Goal: Task Accomplishment & Management: Manage account settings

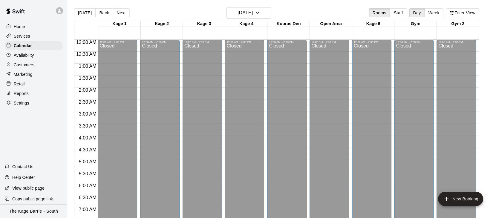
scroll to position [337, 0]
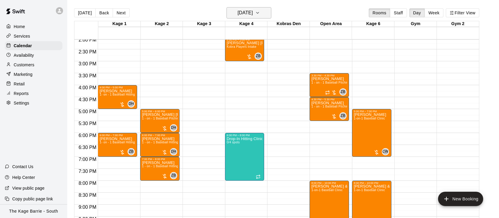
click at [260, 15] on icon "button" at bounding box center [257, 12] width 5 height 7
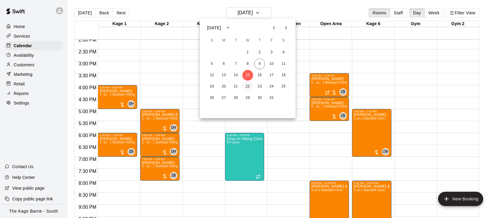
click at [248, 85] on button "22" at bounding box center [247, 86] width 11 height 11
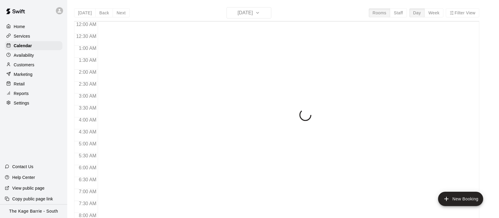
scroll to position [371, 0]
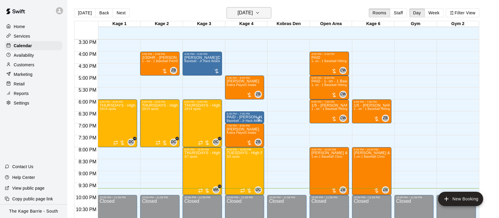
click at [260, 15] on icon "button" at bounding box center [257, 12] width 5 height 7
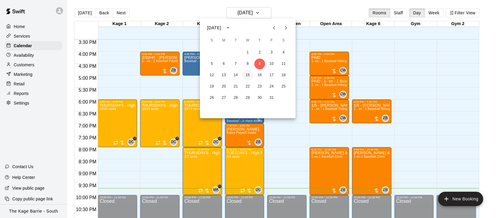
click at [248, 74] on button "15" at bounding box center [247, 75] width 11 height 11
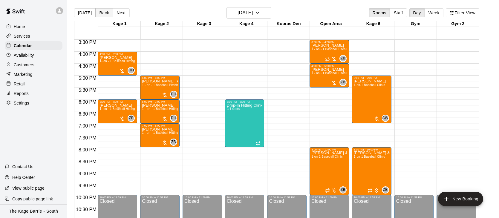
click at [103, 13] on button "Back" at bounding box center [104, 12] width 18 height 9
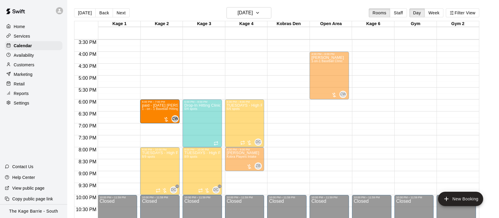
drag, startPoint x: 330, startPoint y: 112, endPoint x: 174, endPoint y: 113, distance: 156.6
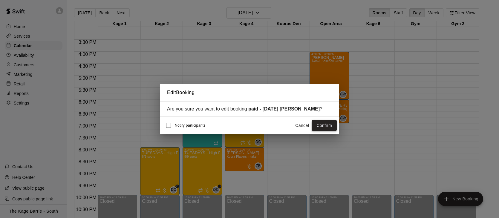
click at [328, 126] on button "Confirm" at bounding box center [324, 125] width 25 height 11
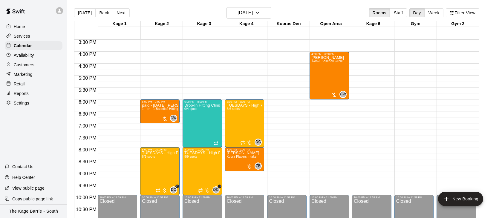
click at [120, 14] on button "Next" at bounding box center [121, 12] width 17 height 9
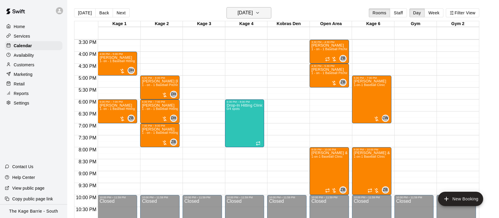
click at [265, 14] on button "[DATE]" at bounding box center [249, 12] width 45 height 11
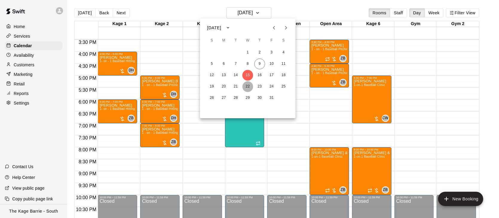
click at [249, 85] on button "22" at bounding box center [247, 86] width 11 height 11
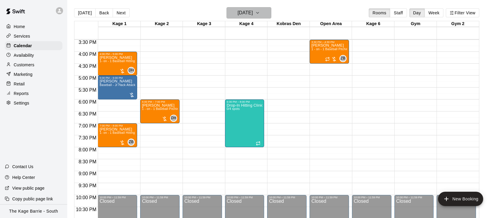
click at [253, 14] on h6 "[DATE]" at bounding box center [245, 13] width 15 height 8
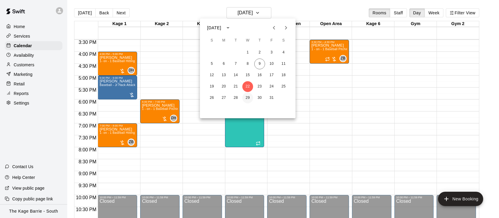
click at [248, 99] on button "29" at bounding box center [247, 98] width 11 height 11
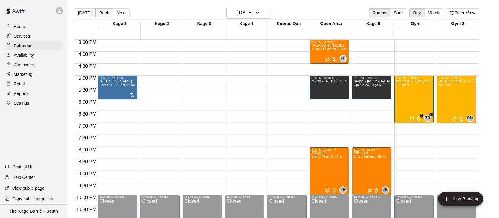
click at [105, 15] on button "Back" at bounding box center [104, 12] width 18 height 9
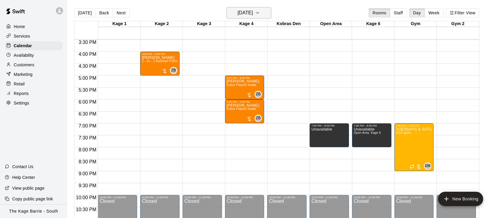
click at [260, 14] on icon "button" at bounding box center [257, 12] width 5 height 7
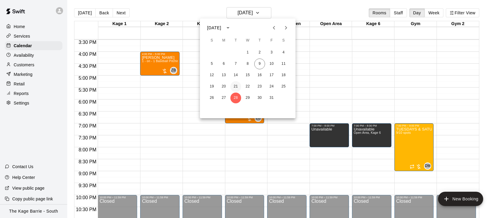
click at [239, 86] on button "21" at bounding box center [235, 86] width 11 height 11
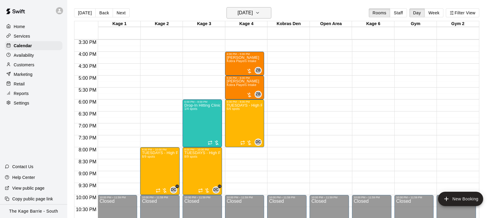
click at [260, 14] on icon "button" at bounding box center [257, 12] width 5 height 7
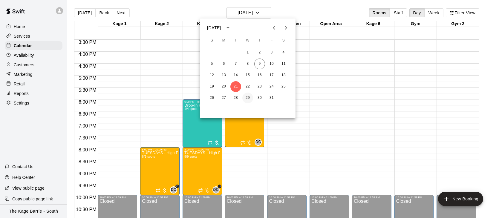
click at [246, 97] on button "29" at bounding box center [247, 98] width 11 height 11
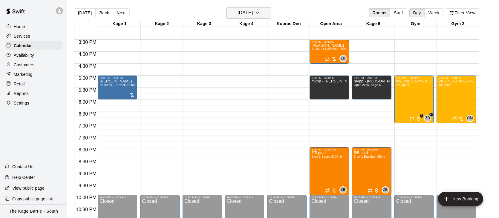
click at [260, 13] on icon "button" at bounding box center [257, 12] width 5 height 7
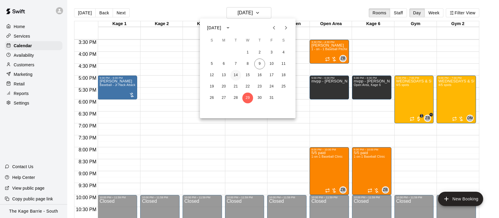
click at [239, 72] on button "14" at bounding box center [235, 75] width 11 height 11
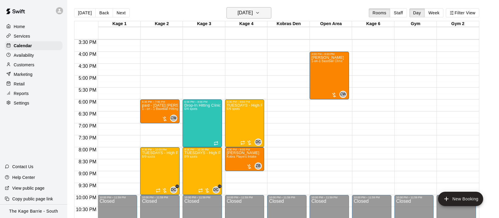
click at [260, 14] on icon "button" at bounding box center [257, 12] width 5 height 7
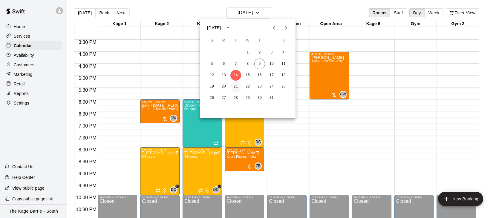
click at [238, 86] on button "21" at bounding box center [235, 86] width 11 height 11
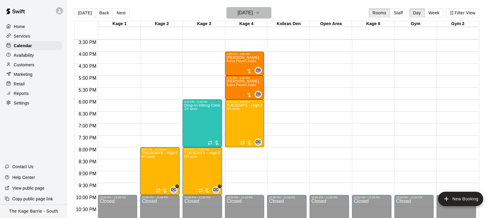
click at [270, 15] on button "Tuesday Oct 21" at bounding box center [249, 12] width 45 height 11
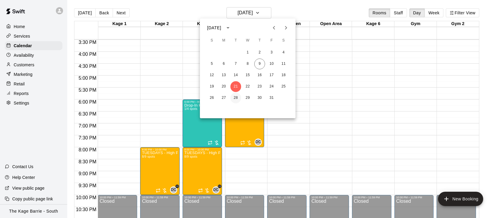
click at [237, 99] on button "28" at bounding box center [235, 98] width 11 height 11
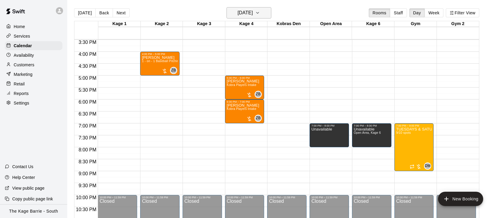
click at [269, 13] on button "Tuesday Oct 28" at bounding box center [249, 12] width 45 height 11
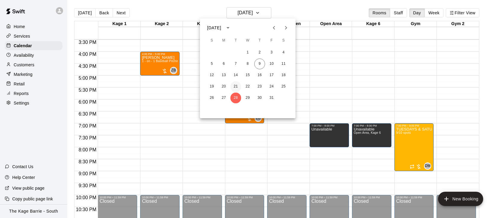
click at [237, 86] on button "21" at bounding box center [235, 86] width 11 height 11
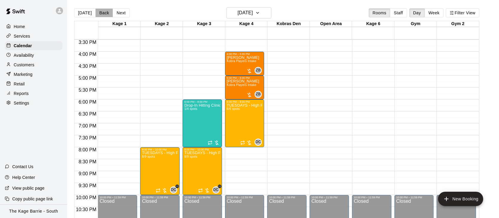
click at [105, 14] on button "Back" at bounding box center [104, 12] width 18 height 9
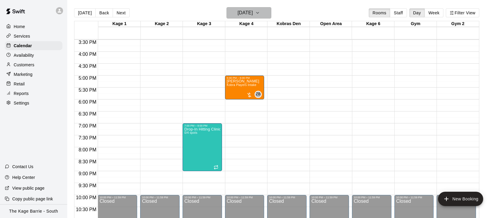
click at [250, 14] on h6 "Monday Oct 20" at bounding box center [245, 13] width 15 height 8
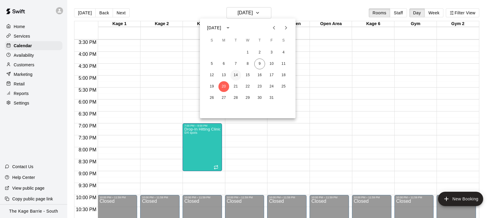
click at [237, 74] on button "14" at bounding box center [235, 75] width 11 height 11
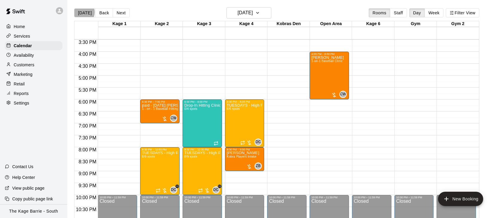
click at [82, 12] on button "[DATE]" at bounding box center [85, 12] width 22 height 9
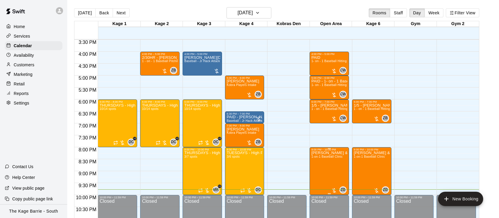
click at [315, 155] on icon "edit" at bounding box center [317, 157] width 7 height 7
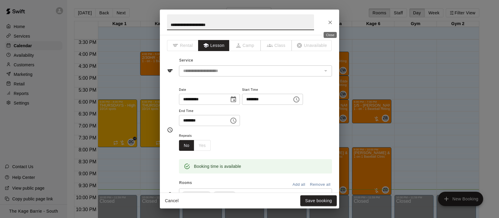
click at [331, 22] on icon "Close" at bounding box center [330, 22] width 6 height 6
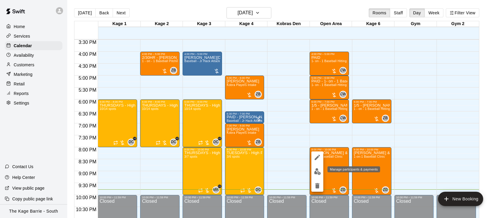
click at [320, 172] on img "edit" at bounding box center [317, 171] width 7 height 7
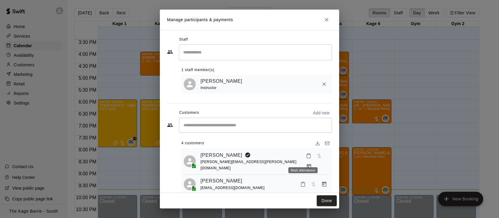
click at [306, 158] on icon "Mark attendance" at bounding box center [308, 155] width 5 height 5
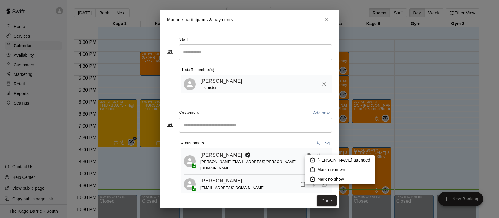
click at [303, 143] on div at bounding box center [249, 109] width 499 height 218
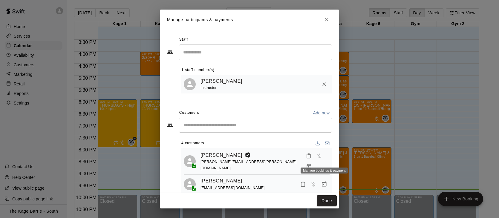
click at [312, 164] on icon "Manage bookings & payment" at bounding box center [309, 167] width 6 height 6
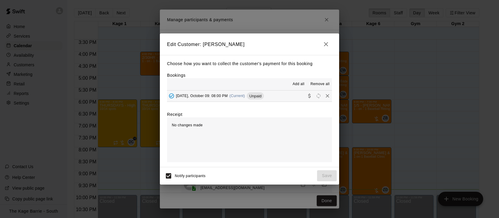
click at [326, 44] on icon "button" at bounding box center [326, 44] width 4 height 4
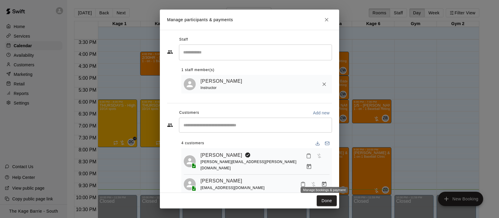
click at [324, 181] on icon "Manage bookings & payment" at bounding box center [324, 183] width 4 height 5
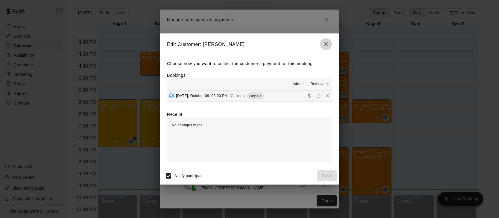
click at [326, 43] on icon "button" at bounding box center [326, 44] width 7 height 7
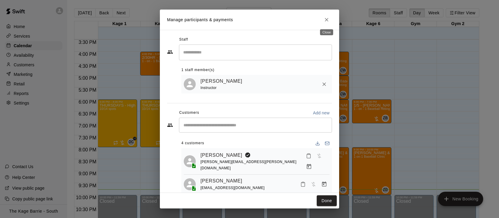
click at [327, 19] on icon "Close" at bounding box center [327, 20] width 6 height 6
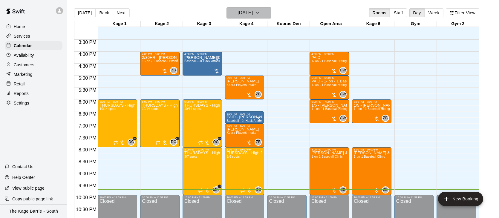
click at [263, 13] on button "Thursday Oct 09" at bounding box center [249, 12] width 45 height 11
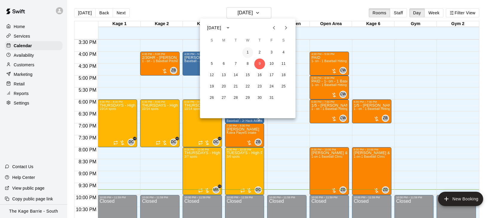
click at [249, 51] on button "1" at bounding box center [247, 52] width 11 height 11
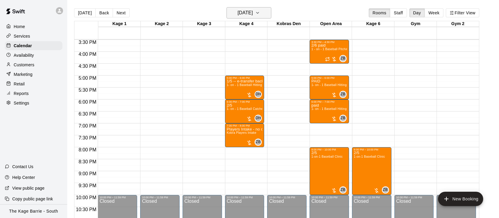
click at [266, 16] on button "Wednesday Oct 01" at bounding box center [249, 12] width 45 height 11
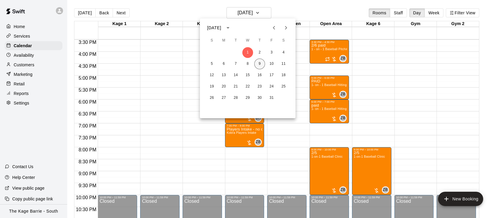
click at [260, 64] on button "9" at bounding box center [259, 64] width 11 height 11
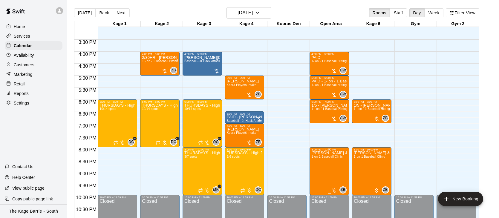
click at [319, 157] on icon "edit" at bounding box center [317, 157] width 7 height 7
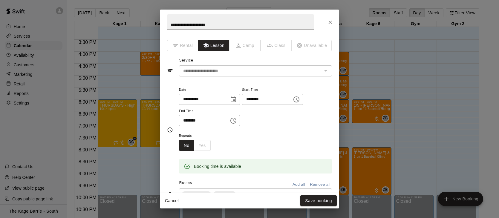
drag, startPoint x: 233, startPoint y: 26, endPoint x: 138, endPoint y: 16, distance: 95.6
click at [138, 16] on div "**********" at bounding box center [249, 109] width 499 height 218
type input "***"
click at [326, 201] on button "Save booking" at bounding box center [318, 200] width 36 height 11
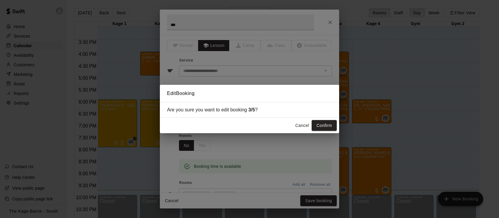
click at [330, 127] on button "Confirm" at bounding box center [324, 125] width 25 height 11
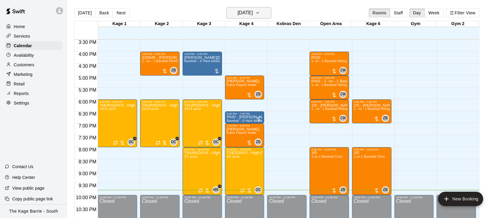
click at [270, 14] on button "Thursday Oct 09" at bounding box center [249, 12] width 45 height 11
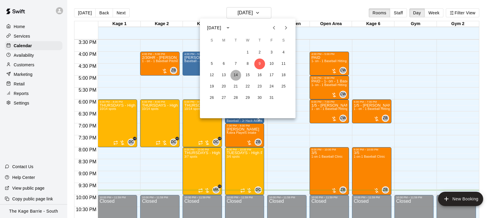
click at [236, 76] on button "14" at bounding box center [235, 75] width 11 height 11
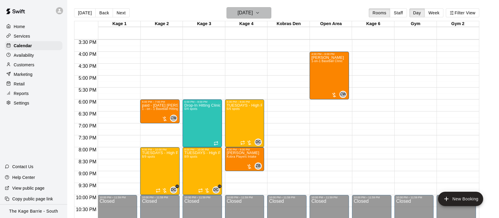
click at [250, 14] on h6 "Tuesday Oct 14" at bounding box center [245, 13] width 15 height 8
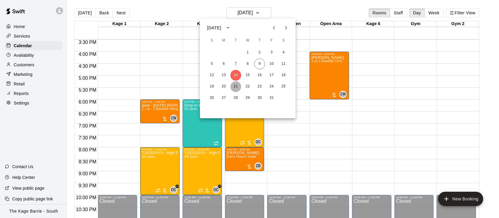
click at [237, 86] on button "21" at bounding box center [235, 86] width 11 height 11
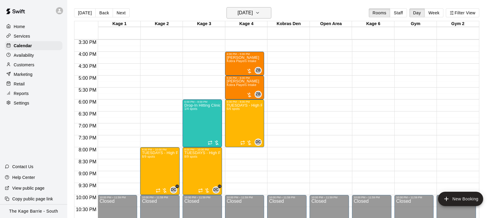
click at [260, 13] on icon "button" at bounding box center [257, 12] width 5 height 7
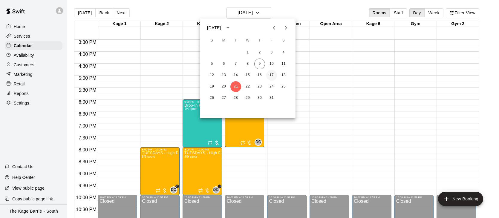
click at [273, 72] on button "17" at bounding box center [271, 75] width 11 height 11
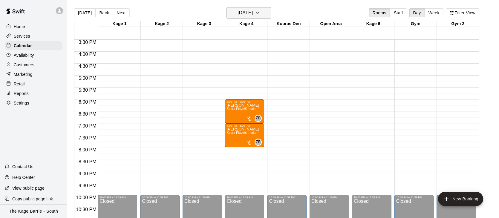
click at [260, 15] on icon "button" at bounding box center [257, 12] width 5 height 7
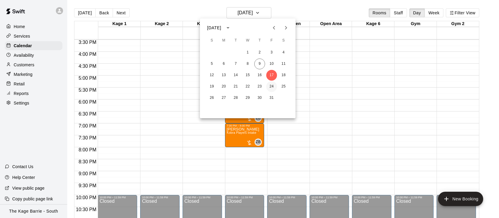
click at [271, 85] on button "24" at bounding box center [271, 86] width 11 height 11
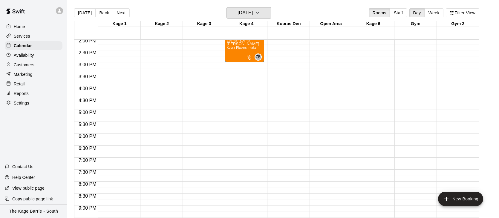
scroll to position [337, 0]
click at [260, 11] on icon "button" at bounding box center [257, 12] width 5 height 7
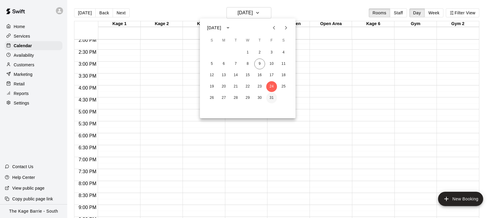
click at [272, 97] on button "31" at bounding box center [271, 98] width 11 height 11
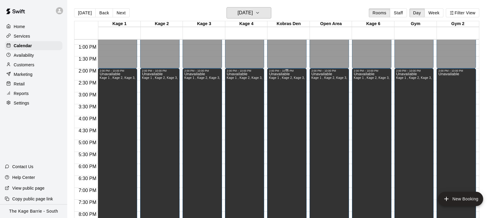
scroll to position [306, 0]
click at [86, 15] on button "[DATE]" at bounding box center [85, 12] width 22 height 9
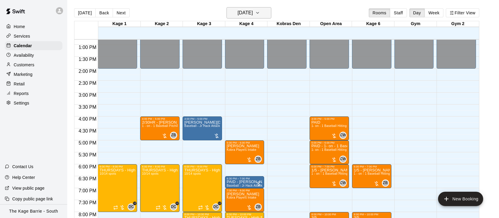
click at [245, 16] on h6 "Thursday Oct 09" at bounding box center [245, 13] width 15 height 8
